Goal: Task Accomplishment & Management: Use online tool/utility

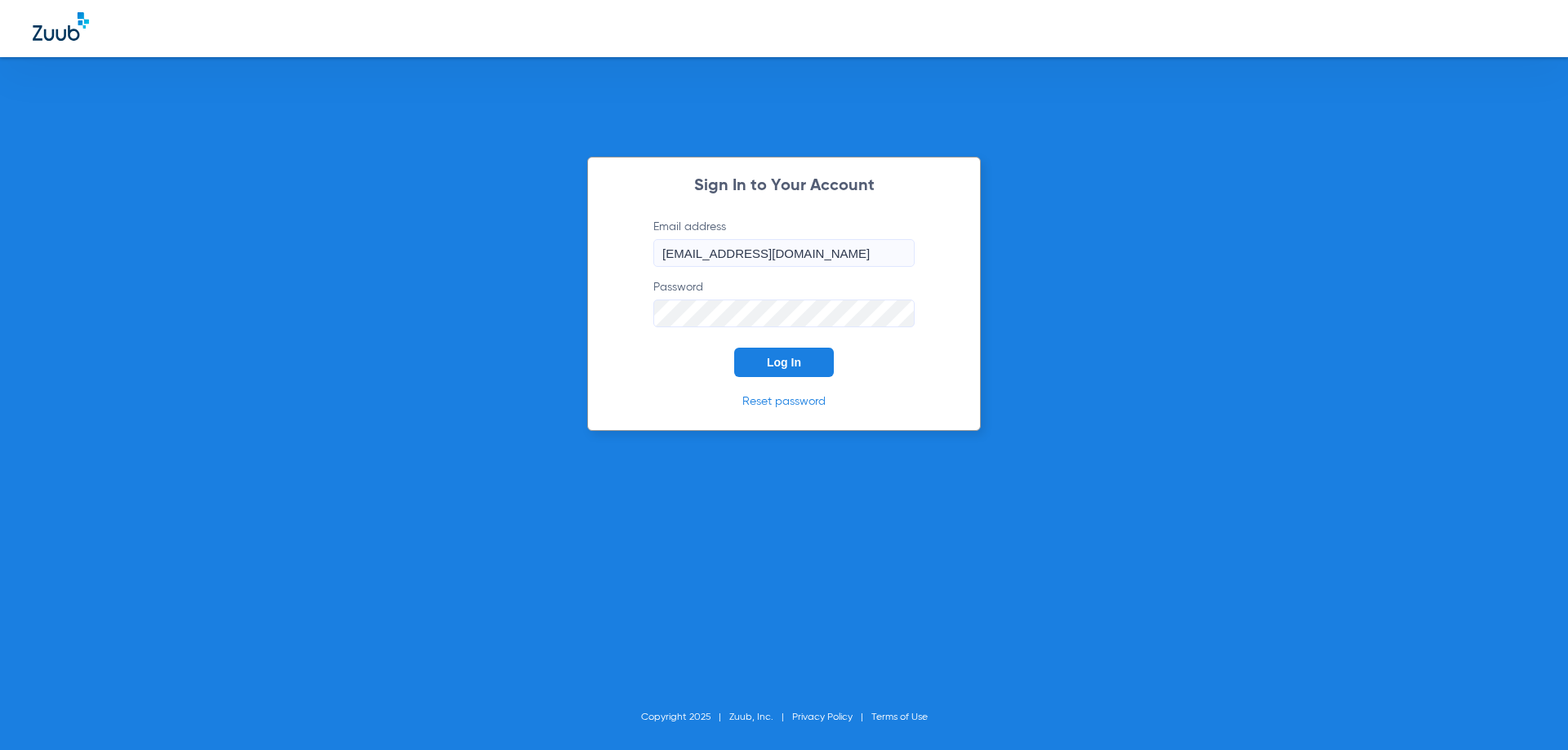
click at [788, 261] on input "[EMAIL_ADDRESS][DOMAIN_NAME]" at bounding box center [784, 253] width 262 height 28
click at [801, 368] on button "Log In" at bounding box center [784, 363] width 99 height 30
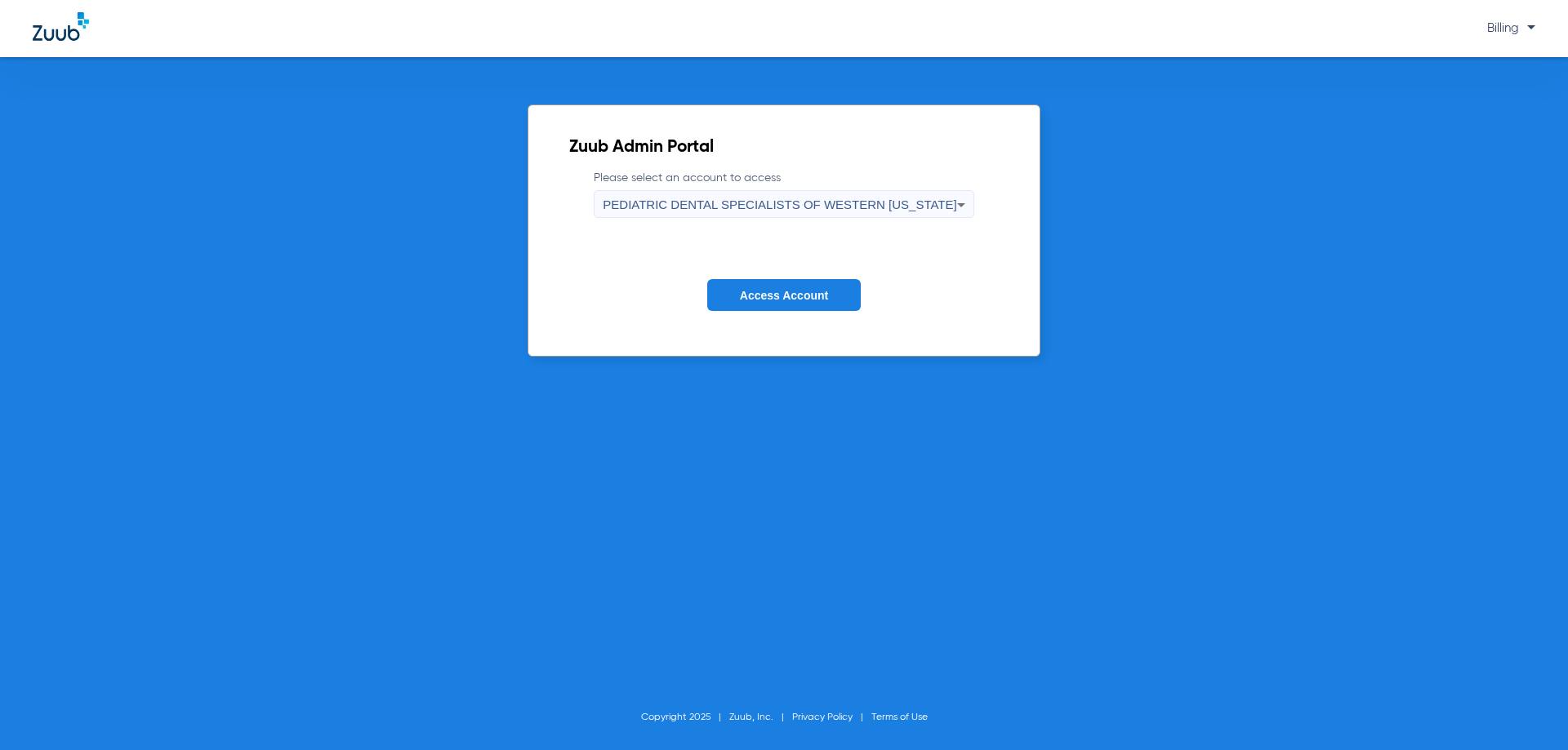
click at [829, 209] on span "PEDIATRIC DENTAL SPECIALISTS OF WESTERN [US_STATE]" at bounding box center [779, 204] width 354 height 14
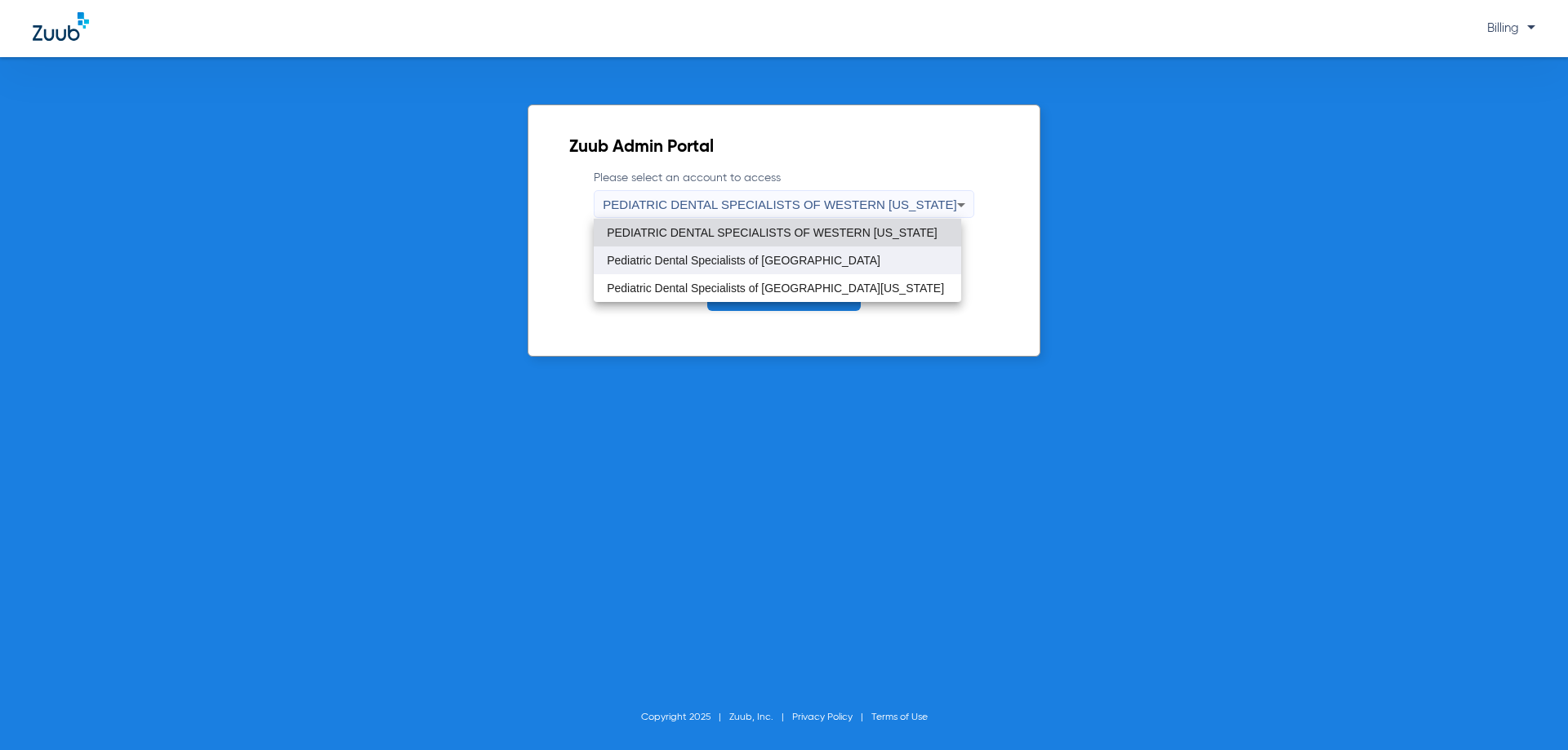
click at [835, 257] on mat-option "Pediatric Dental Specialists of [GEOGRAPHIC_DATA]" at bounding box center [777, 261] width 368 height 28
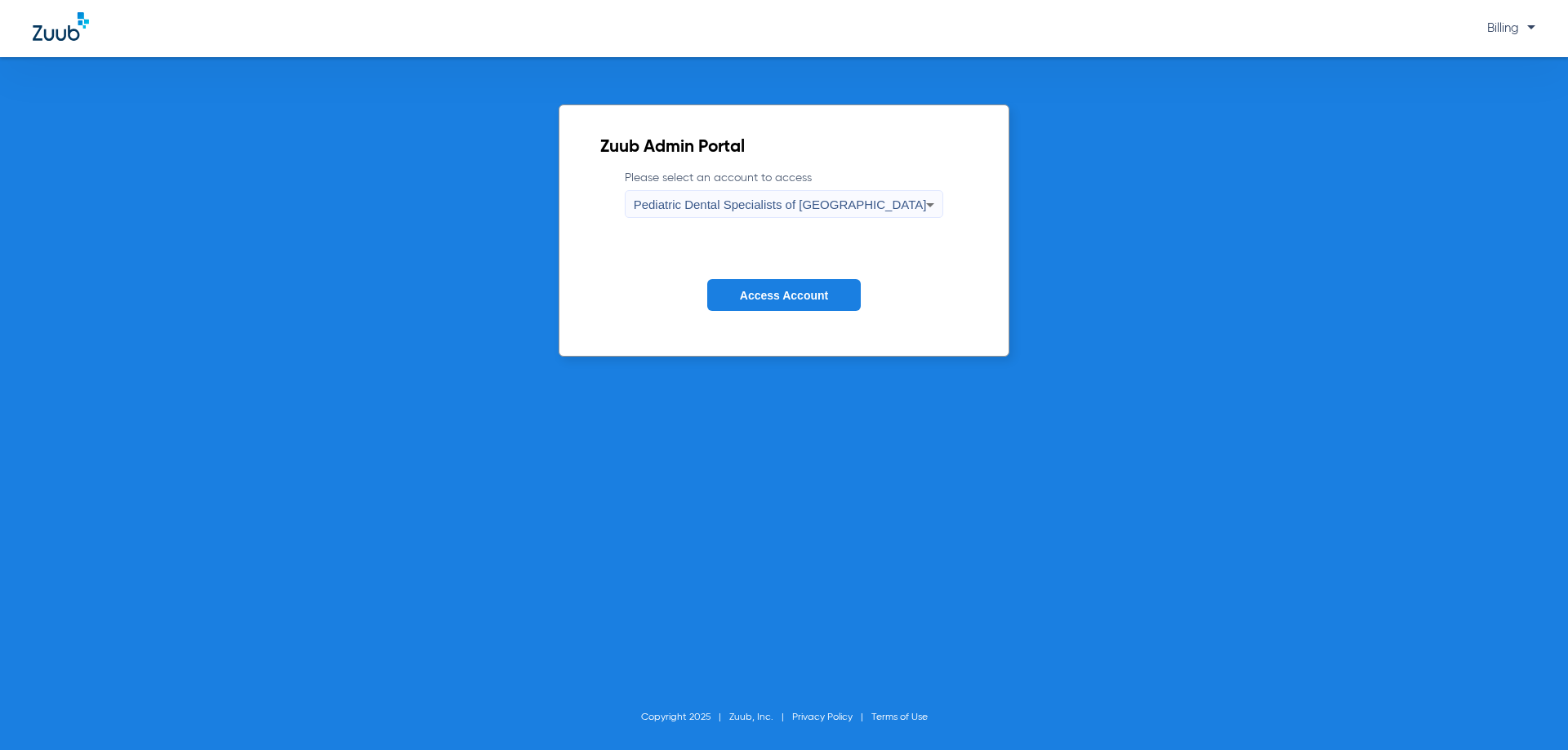
click at [815, 274] on form "Please select an account to access Pediatric Dental Specialists of Montrose Acc…" at bounding box center [784, 252] width 368 height 166
click at [821, 295] on span "Access Account" at bounding box center [784, 296] width 89 height 13
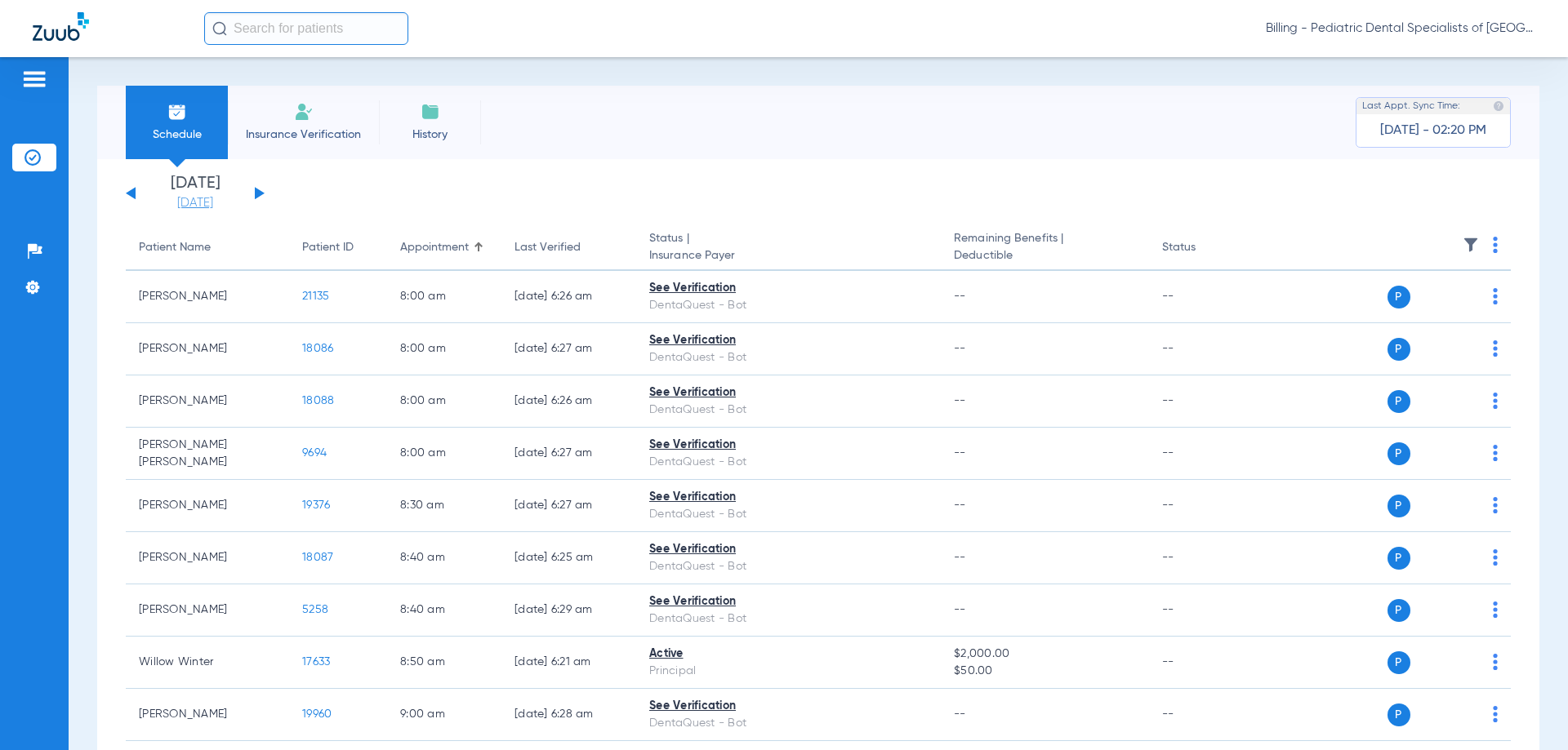
click at [194, 202] on link "[DATE]" at bounding box center [195, 204] width 98 height 17
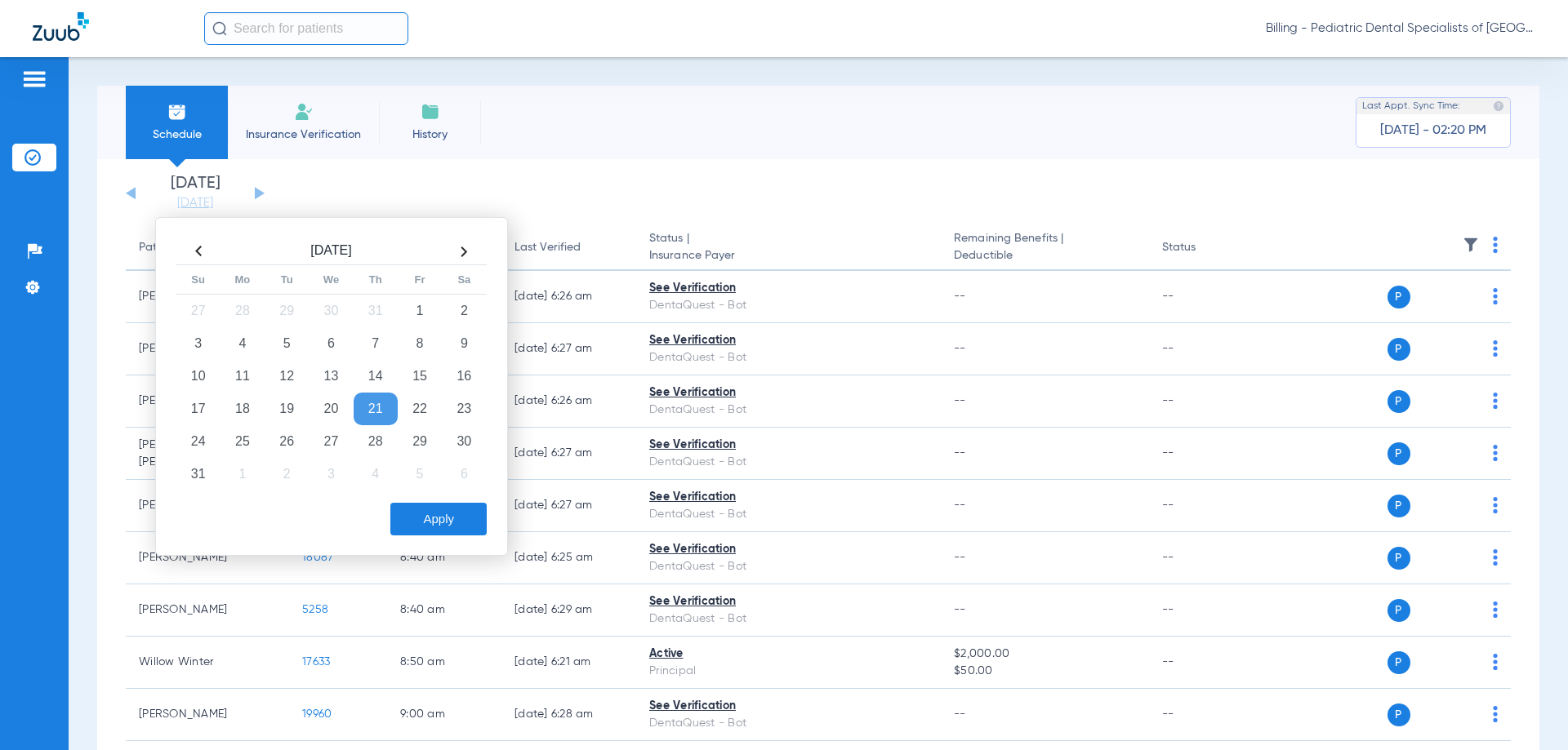
click at [458, 254] on th at bounding box center [464, 252] width 44 height 26
click at [281, 344] on td "9" at bounding box center [286, 343] width 44 height 32
click at [444, 512] on button "Apply" at bounding box center [438, 519] width 96 height 32
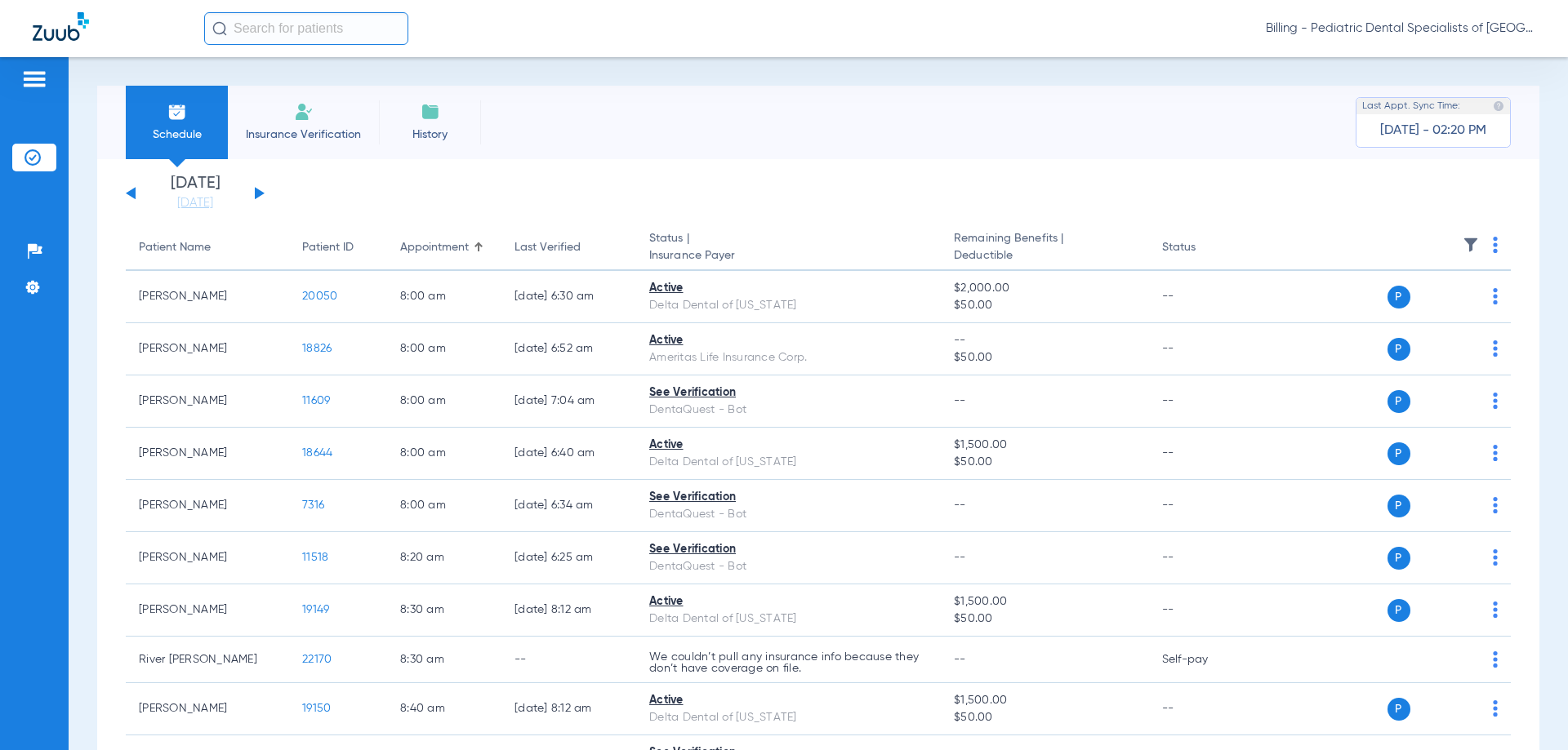
click at [1493, 247] on img at bounding box center [1495, 245] width 5 height 17
click at [1455, 296] on button "Verify All" at bounding box center [1420, 309] width 128 height 32
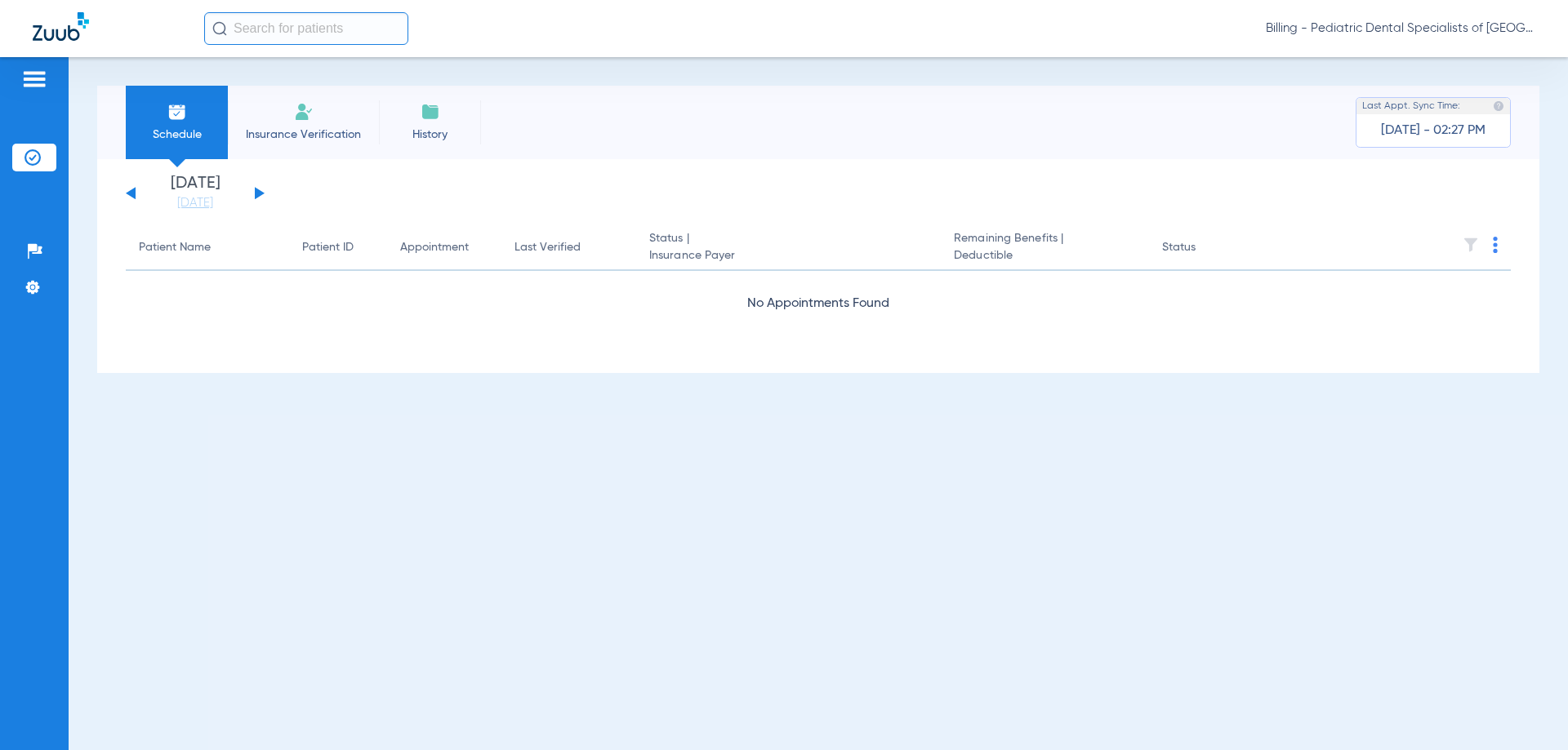
click at [1382, 33] on span "Billing - Pediatric Dental Specialists of [GEOGRAPHIC_DATA]" at bounding box center [1400, 29] width 269 height 17
click at [1443, 49] on button "Account Selection" at bounding box center [1474, 57] width 118 height 32
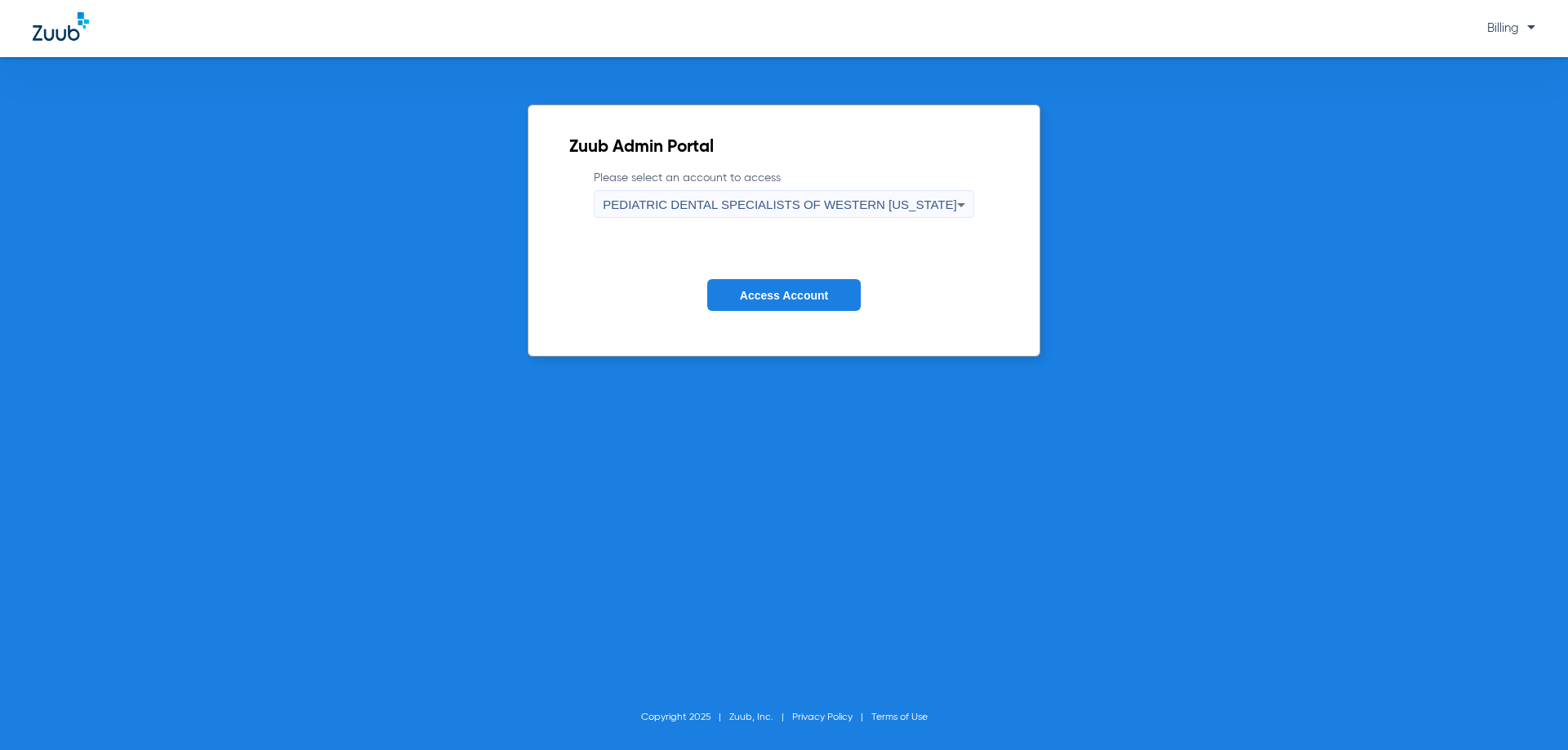
click at [850, 201] on span "PEDIATRIC DENTAL SPECIALISTS OF WESTERN [US_STATE]" at bounding box center [779, 204] width 354 height 14
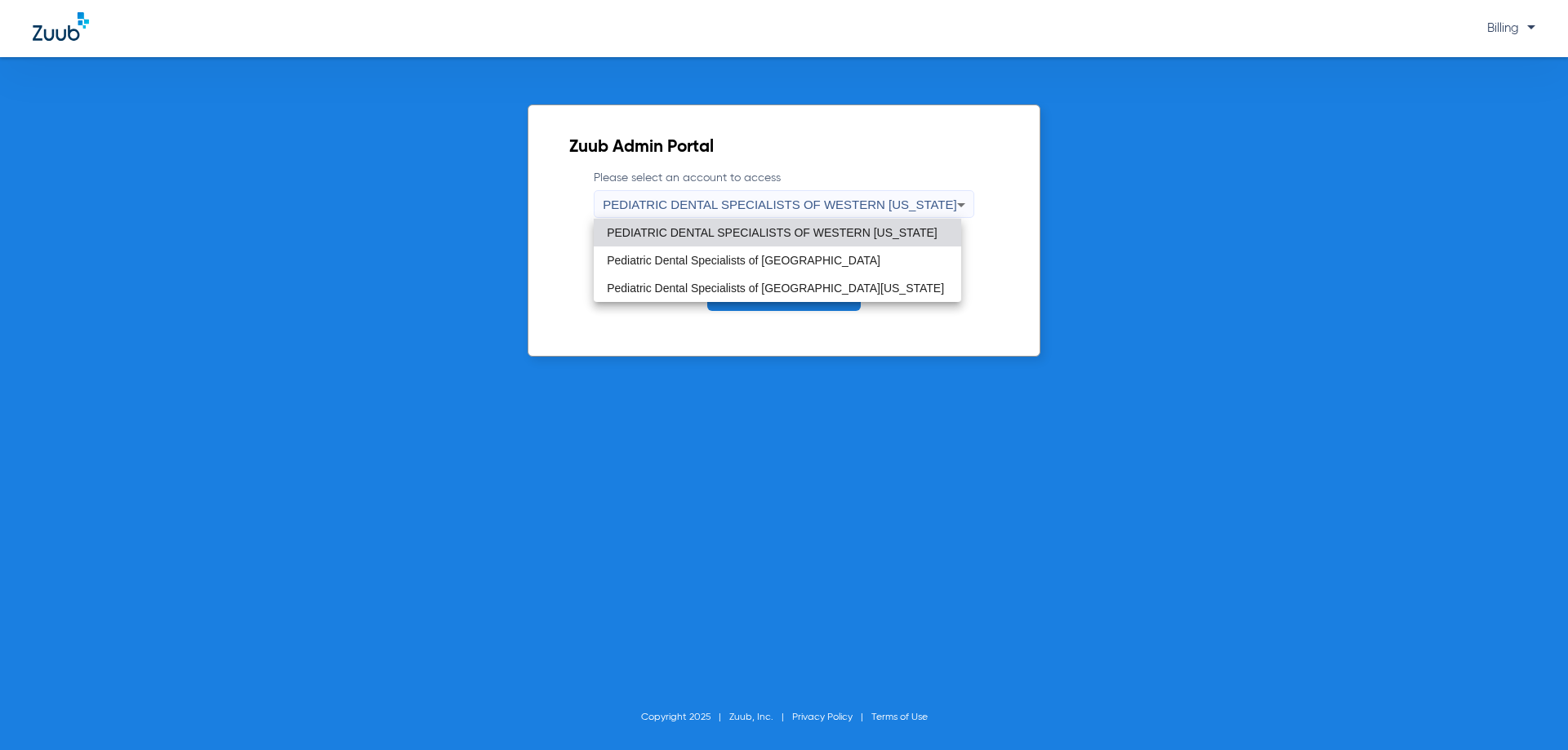
click at [810, 253] on mat-option "Pediatric Dental Specialists of [GEOGRAPHIC_DATA]" at bounding box center [777, 261] width 368 height 28
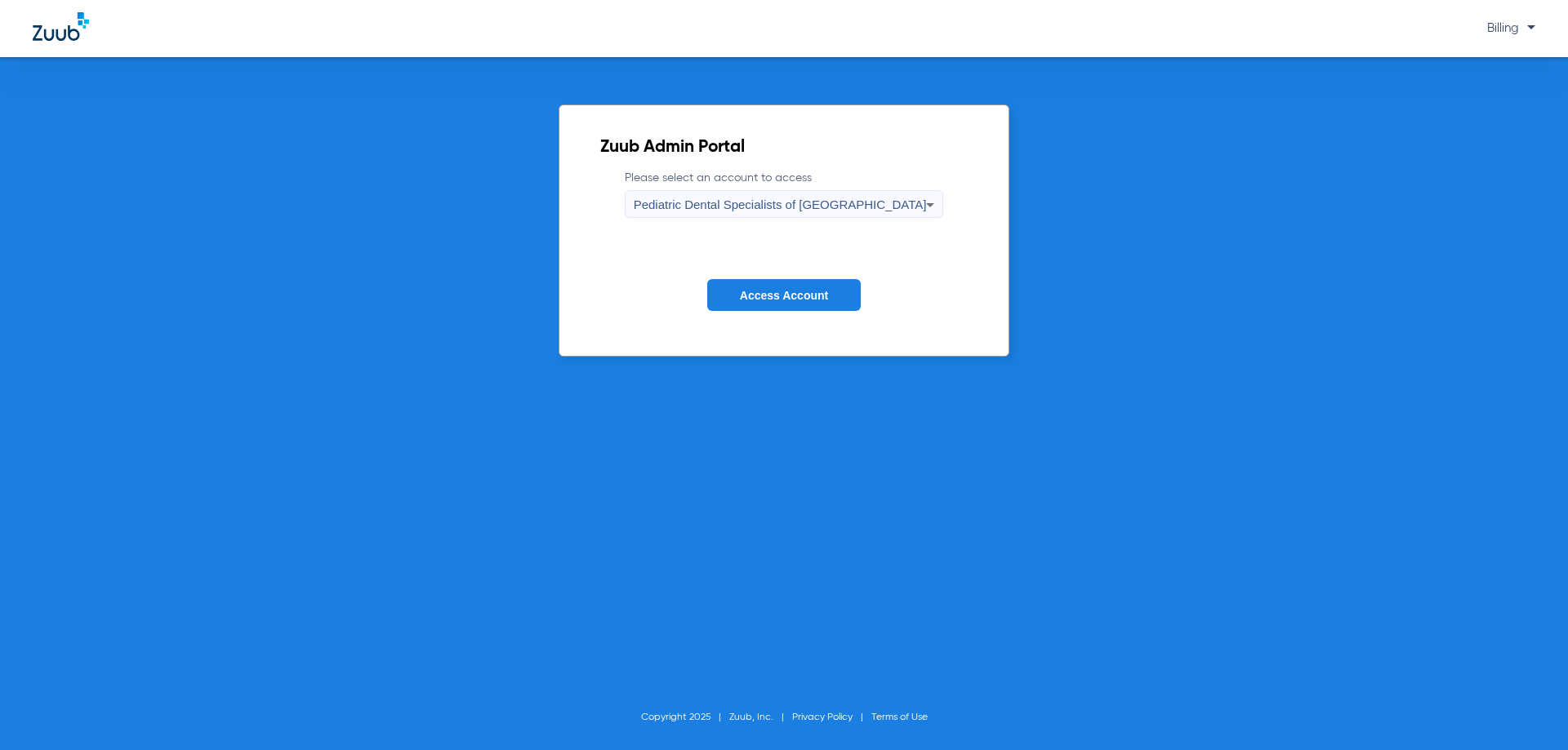
click at [791, 295] on span "Access Account" at bounding box center [784, 296] width 89 height 13
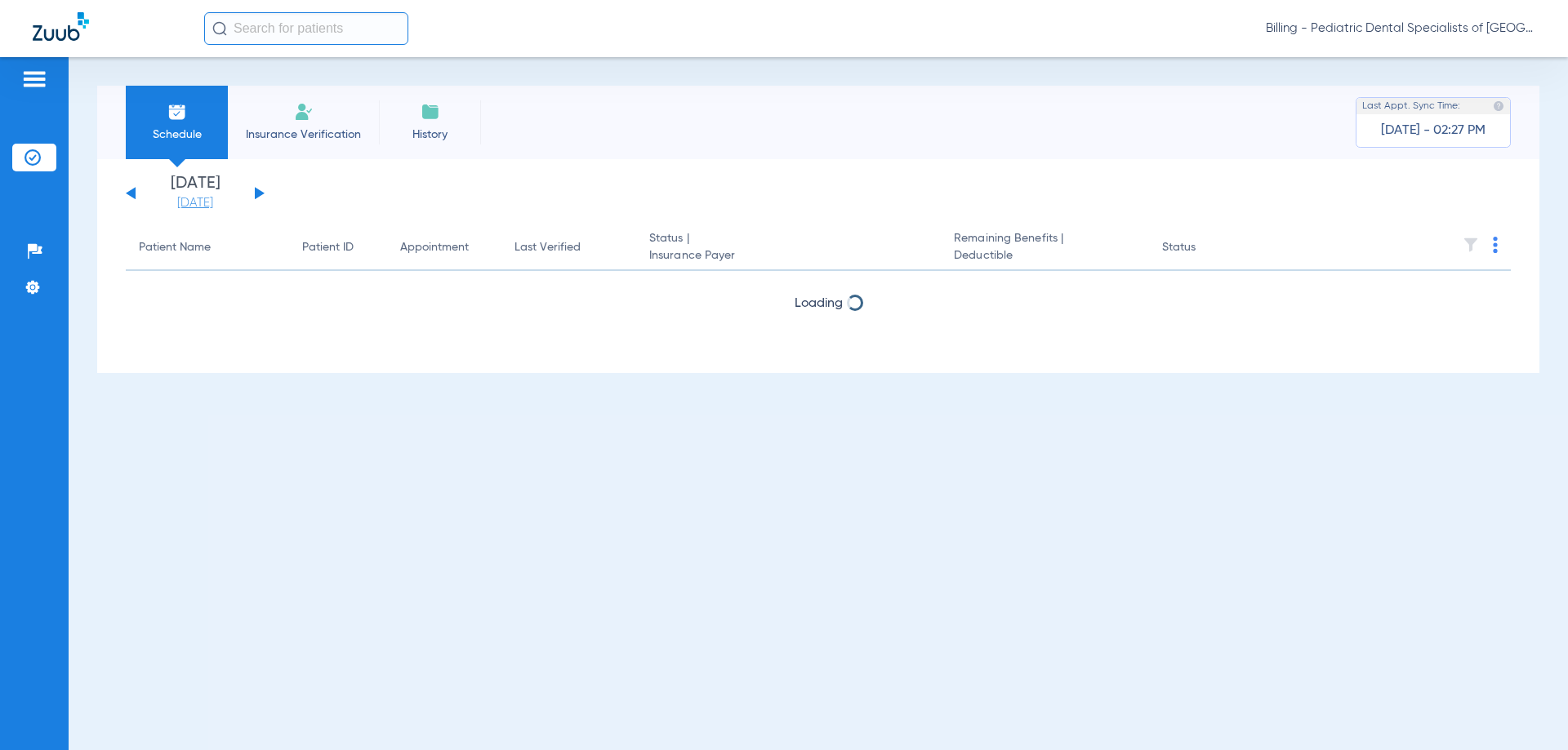
click at [219, 197] on link "[DATE]" at bounding box center [195, 204] width 98 height 17
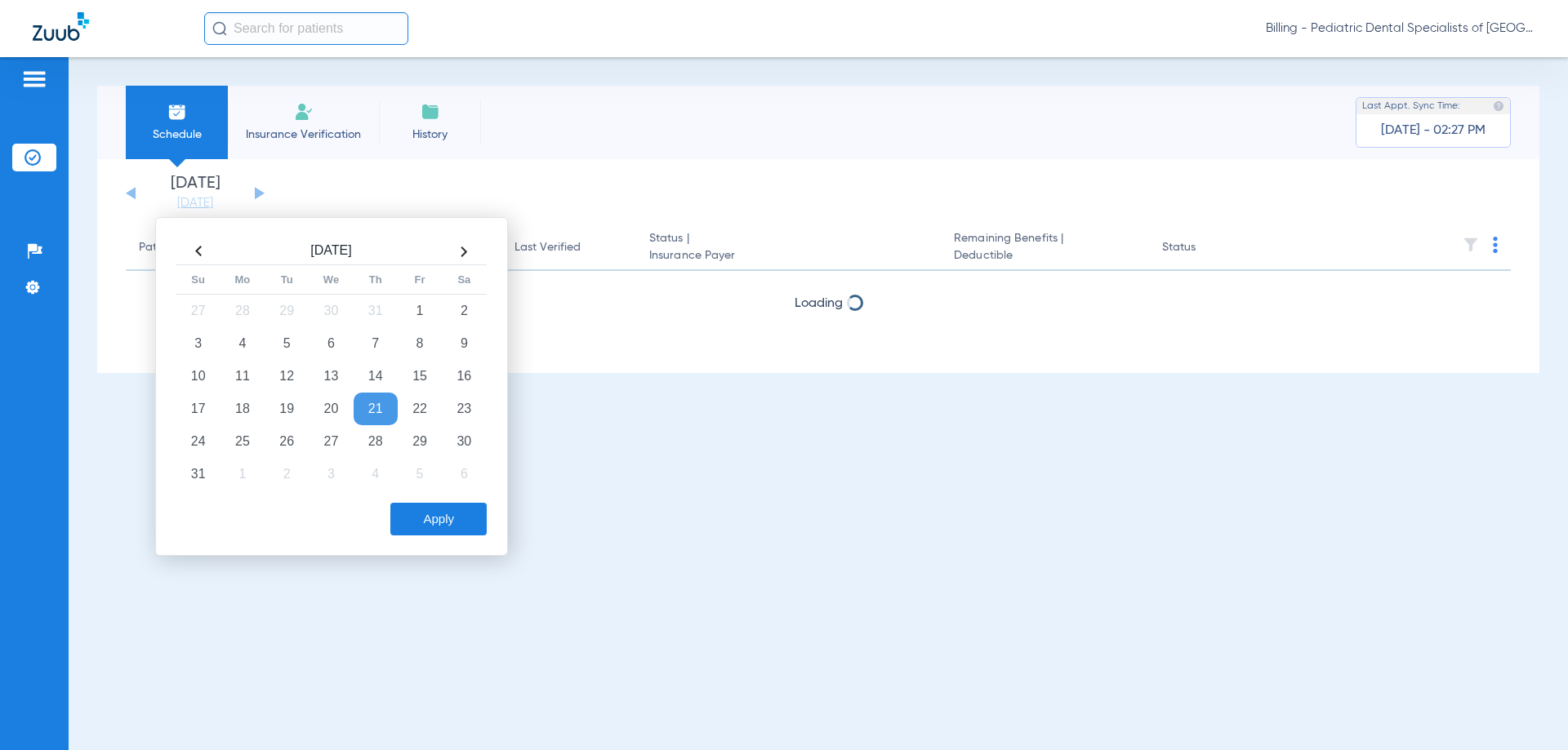
click at [470, 253] on th at bounding box center [464, 252] width 44 height 26
click at [272, 339] on td "9" at bounding box center [286, 343] width 44 height 32
click at [434, 516] on button "Apply" at bounding box center [438, 519] width 96 height 32
